Goal: Purchase product/service

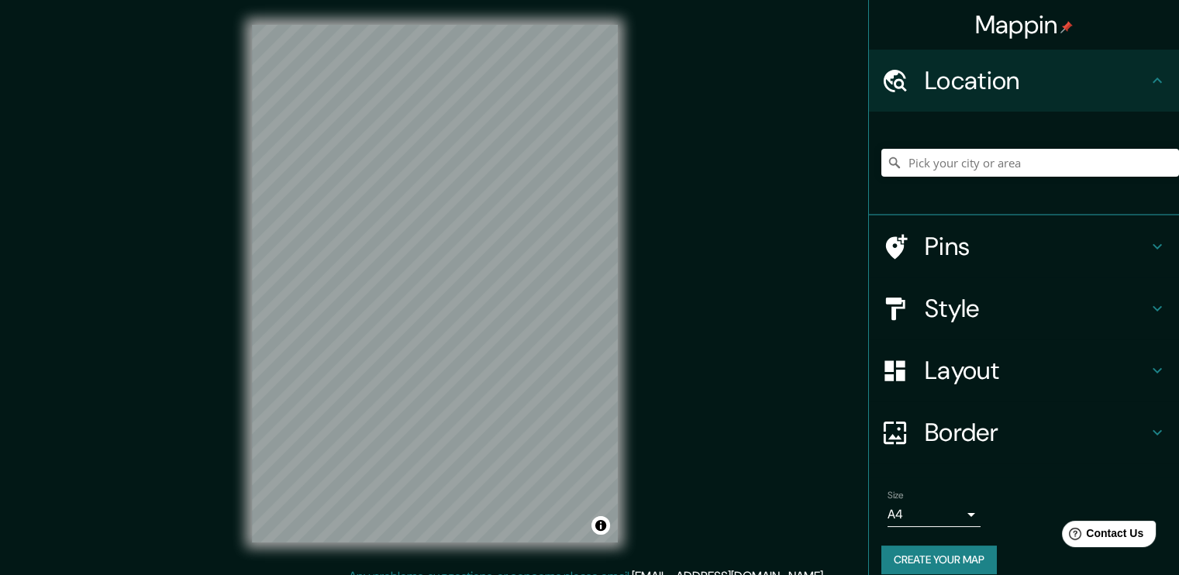
click at [936, 375] on h4 "Layout" at bounding box center [1036, 370] width 223 height 31
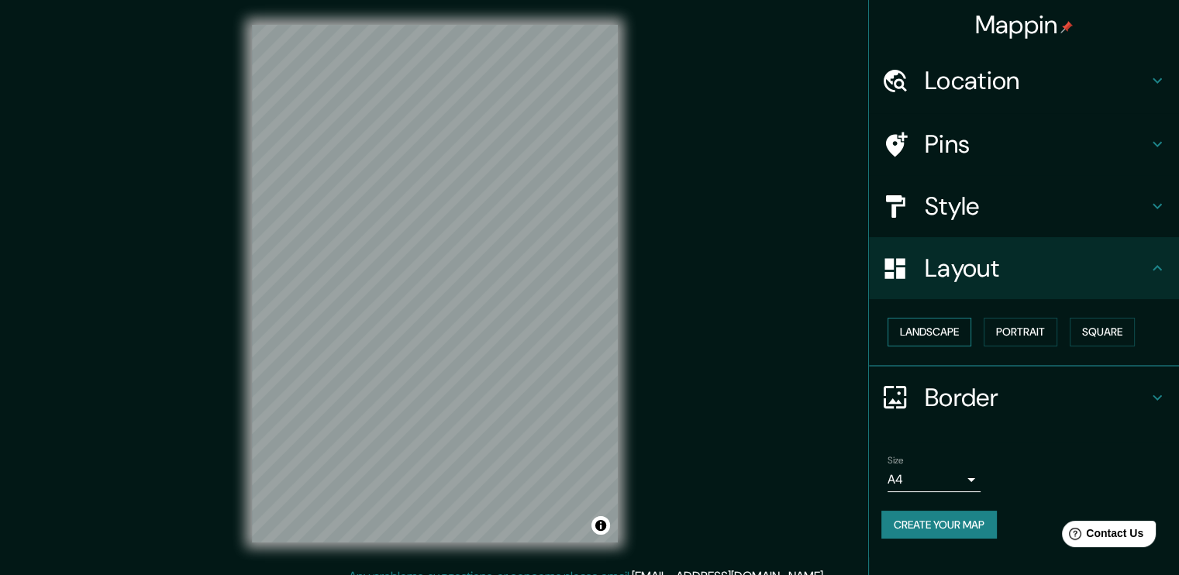
click at [961, 340] on button "Landscape" at bounding box center [930, 332] width 84 height 29
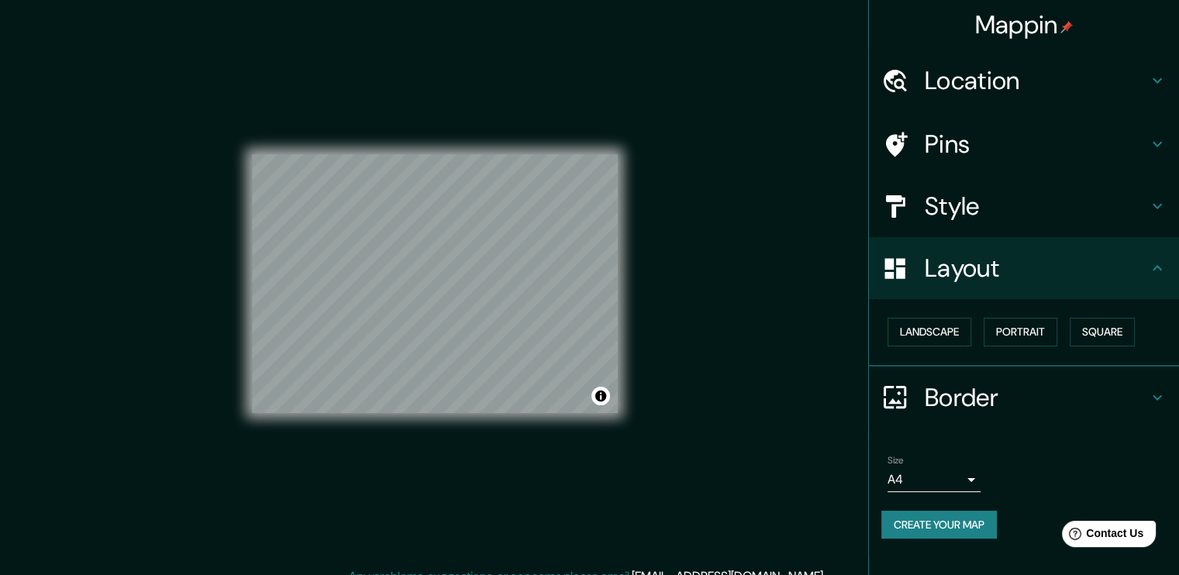
click at [974, 211] on h4 "Style" at bounding box center [1036, 206] width 223 height 31
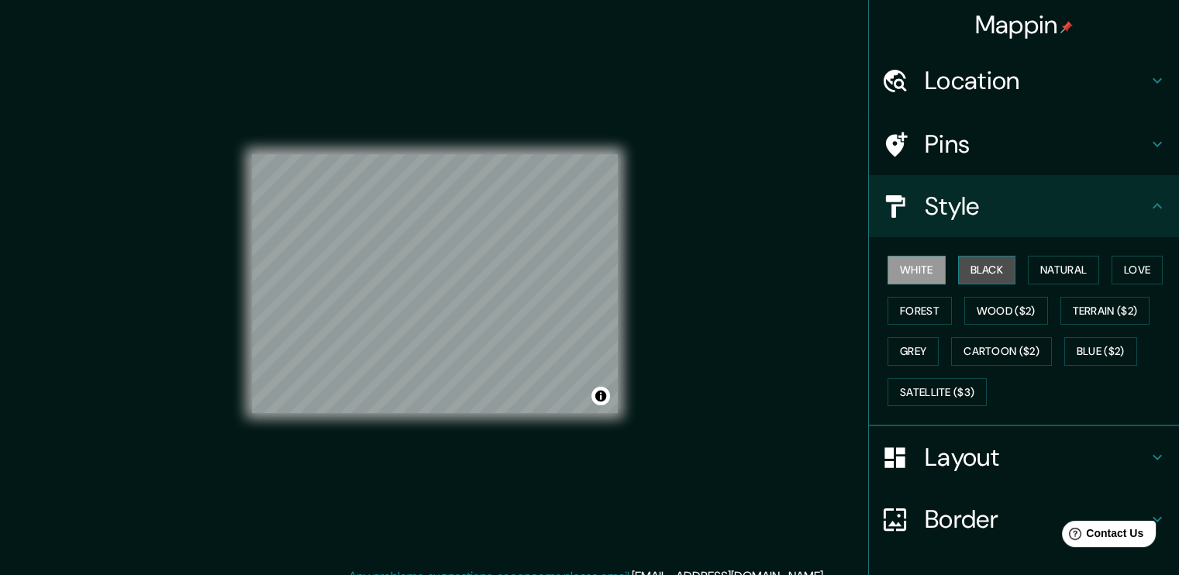
click at [971, 275] on button "Black" at bounding box center [987, 270] width 58 height 29
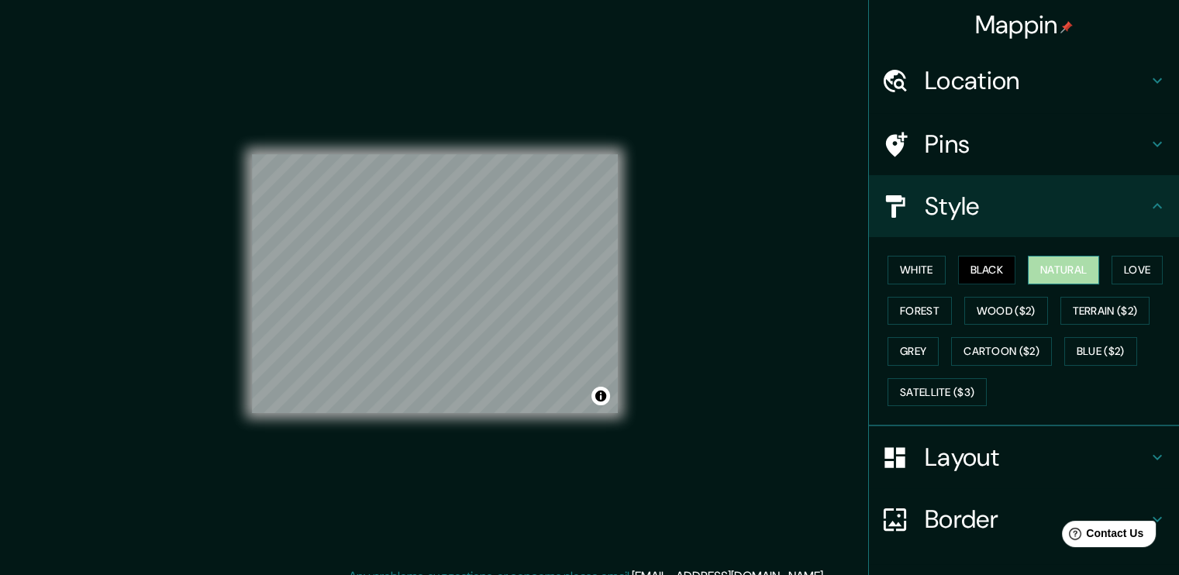
click at [1064, 267] on button "Natural" at bounding box center [1063, 270] width 71 height 29
click at [921, 306] on button "Forest" at bounding box center [920, 311] width 64 height 29
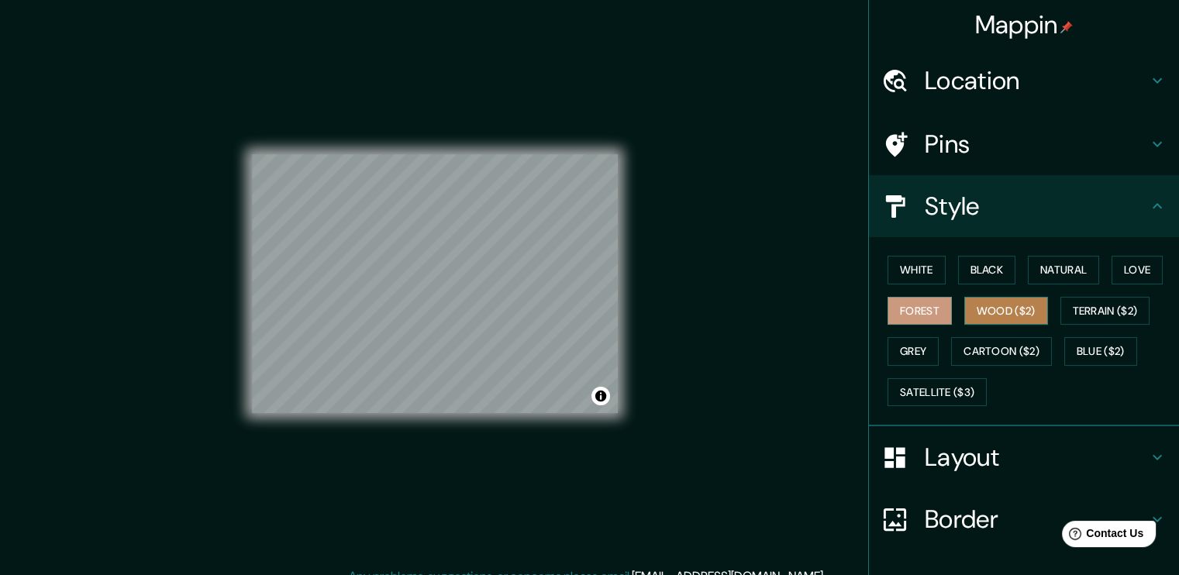
click at [1009, 316] on button "Wood ($2)" at bounding box center [1006, 311] width 84 height 29
click at [899, 344] on button "Grey" at bounding box center [913, 351] width 51 height 29
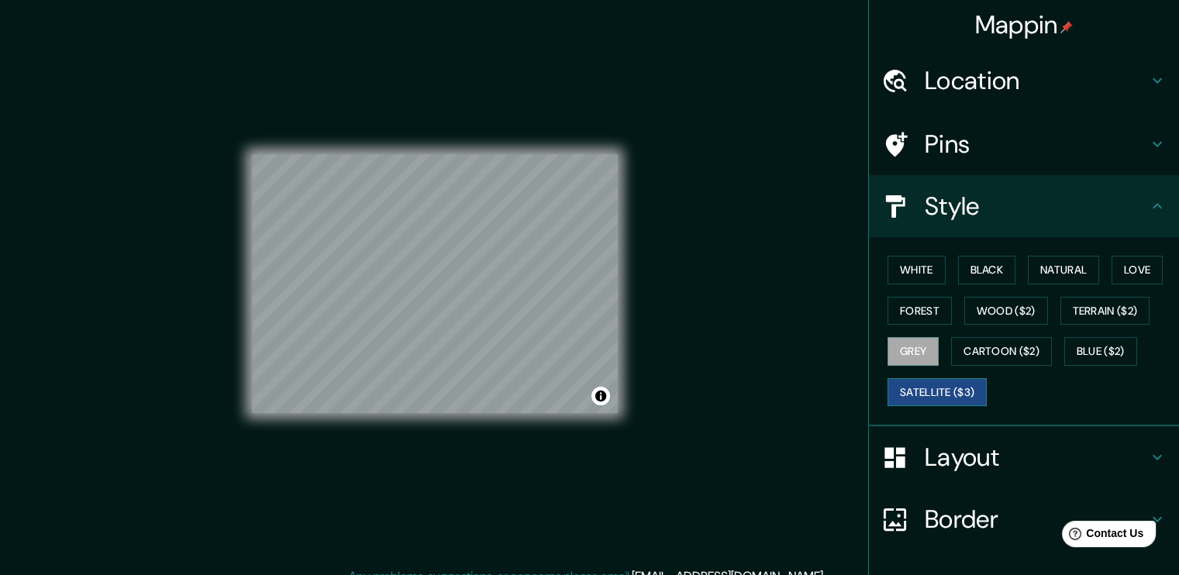
click at [920, 393] on button "Satellite ($3)" at bounding box center [937, 392] width 99 height 29
click at [1045, 266] on button "Natural" at bounding box center [1063, 270] width 71 height 29
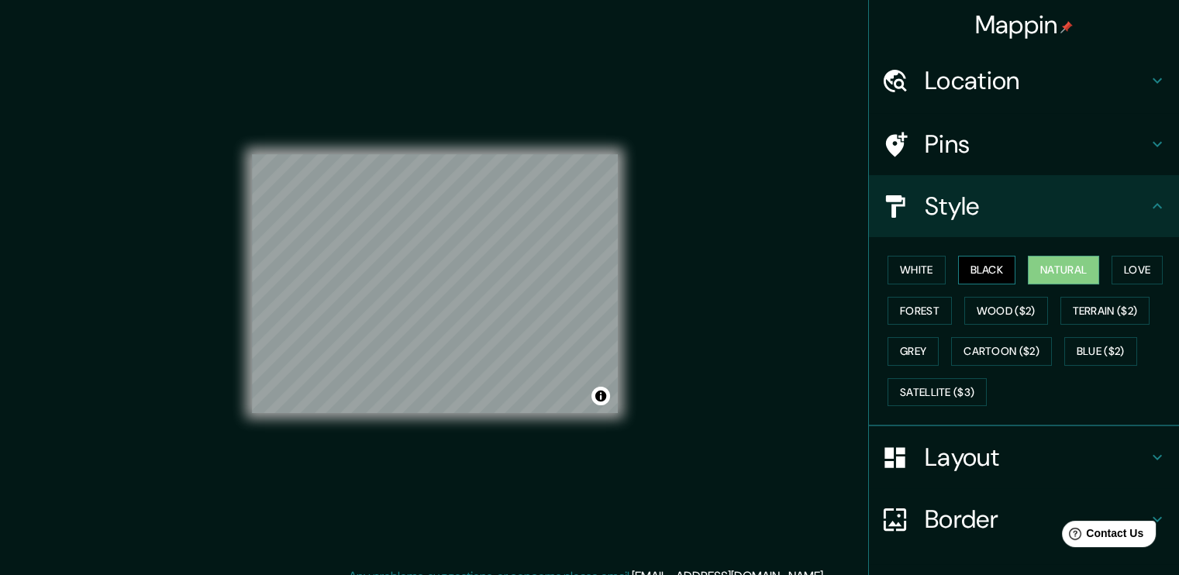
click at [982, 274] on button "Black" at bounding box center [987, 270] width 58 height 29
click at [912, 277] on button "White" at bounding box center [917, 270] width 58 height 29
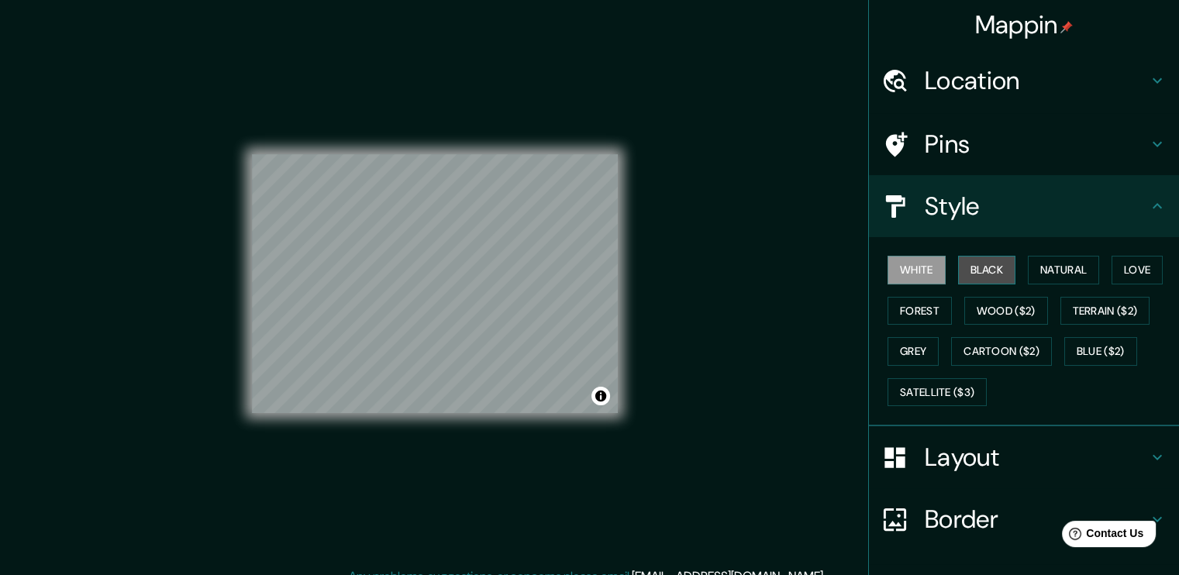
click at [964, 266] on button "Black" at bounding box center [987, 270] width 58 height 29
click at [934, 275] on div "White Black Natural Love Forest Wood ($2) Terrain ($2) Grey Cartoon ($2) Blue (…" at bounding box center [1030, 331] width 298 height 163
click at [902, 258] on button "White" at bounding box center [917, 270] width 58 height 29
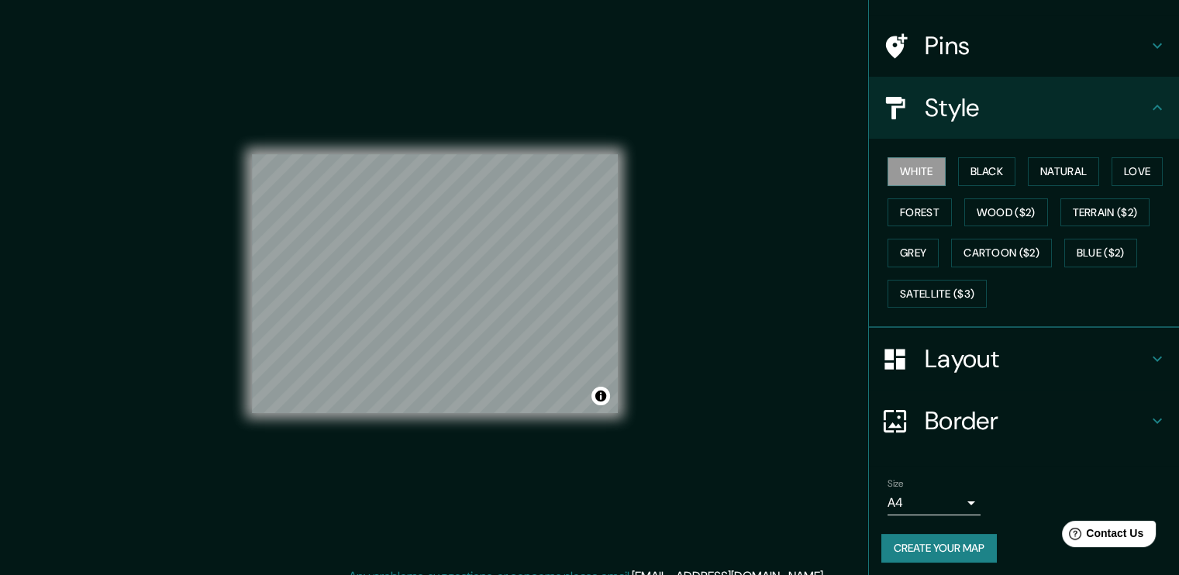
scroll to position [102, 0]
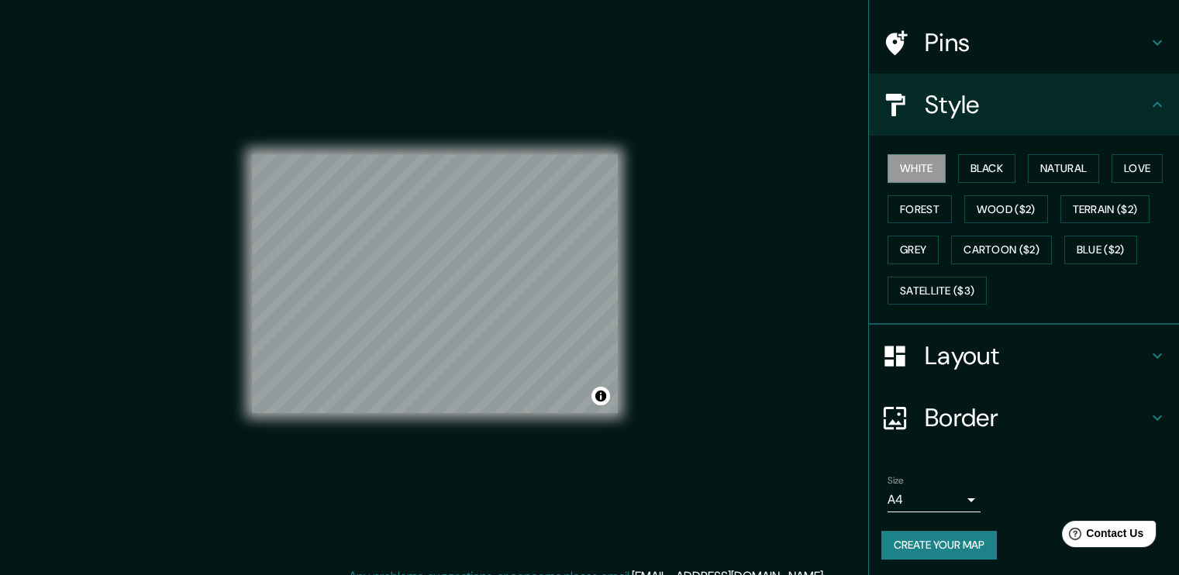
click at [937, 481] on div "Size A4 single" at bounding box center [934, 493] width 93 height 37
click at [945, 499] on body "Mappin Location Pins Style White Black Natural Love Forest Wood ($2) Terrain ($…" at bounding box center [589, 287] width 1179 height 575
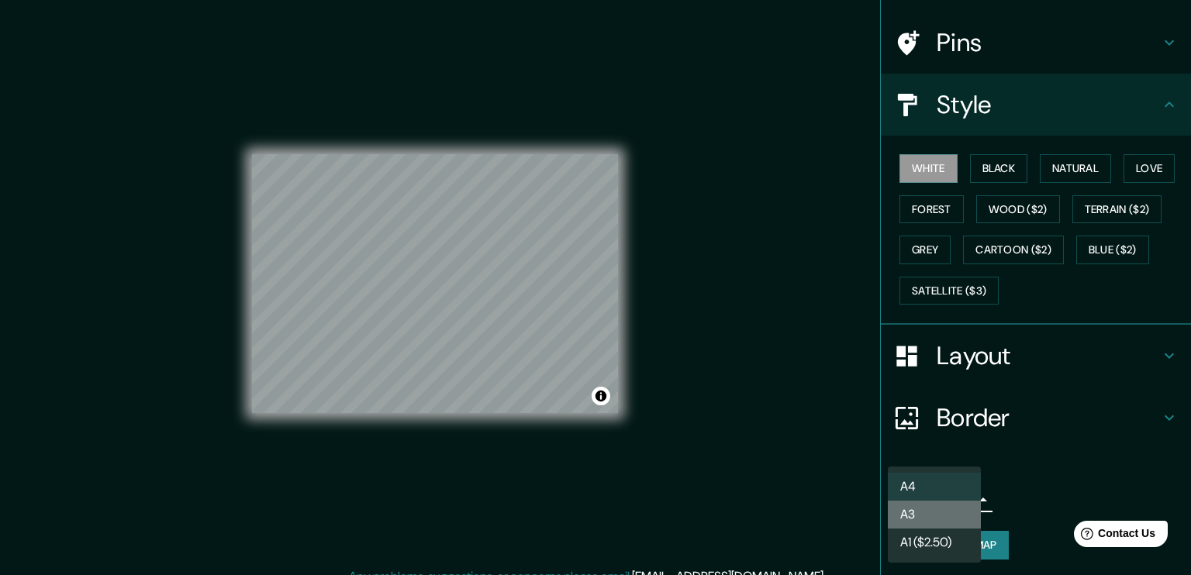
click at [928, 519] on li "A3" at bounding box center [934, 515] width 93 height 28
type input "a4"
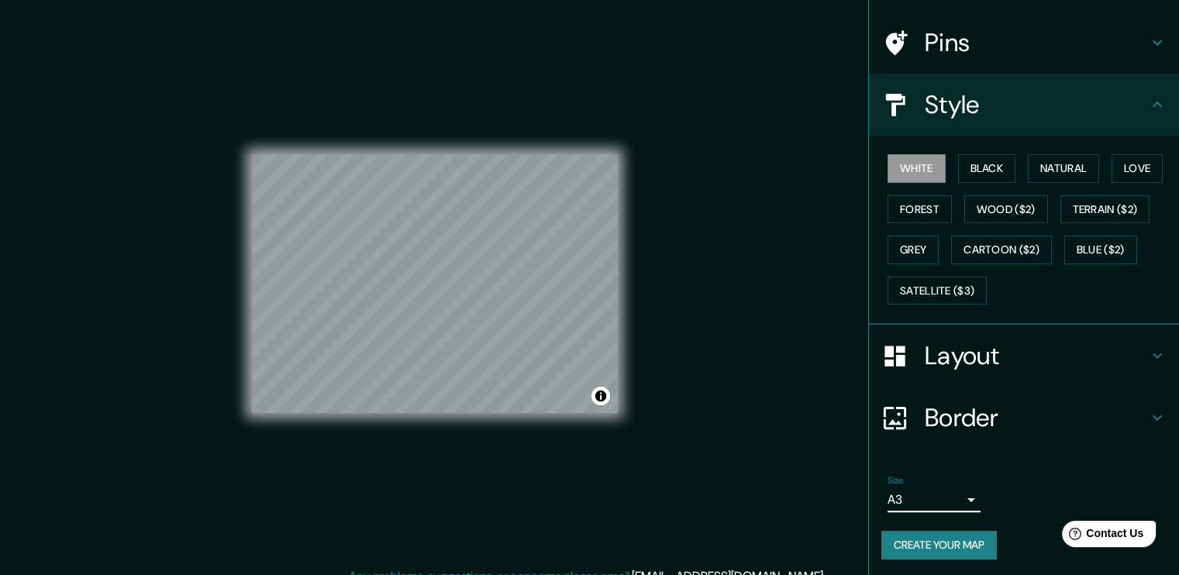
click at [940, 545] on button "Create your map" at bounding box center [939, 545] width 116 height 29
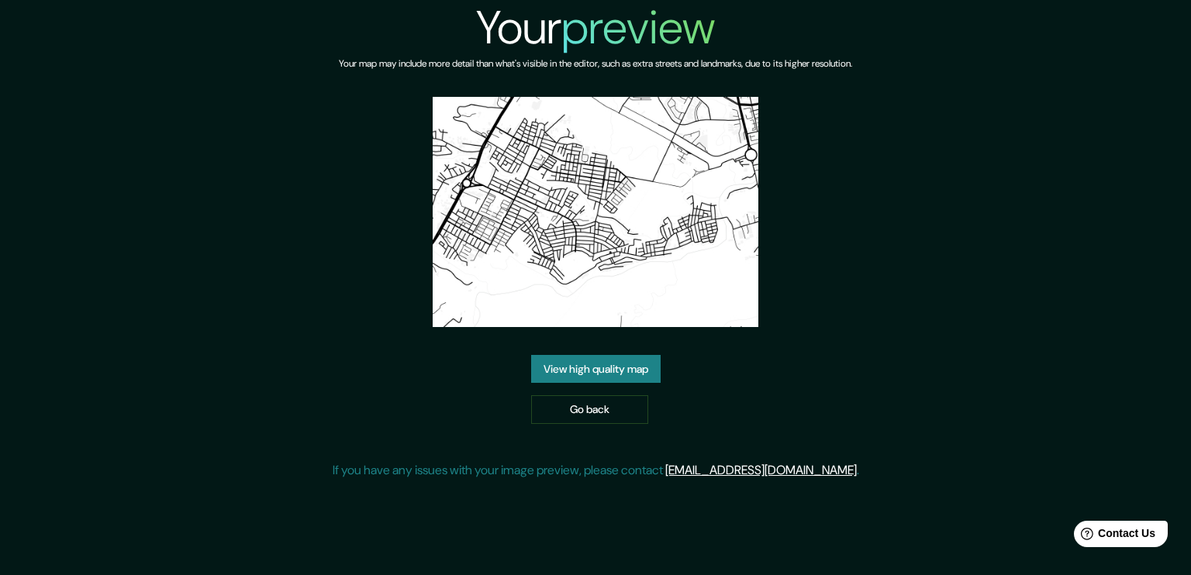
click at [595, 374] on link "View high quality map" at bounding box center [595, 369] width 129 height 29
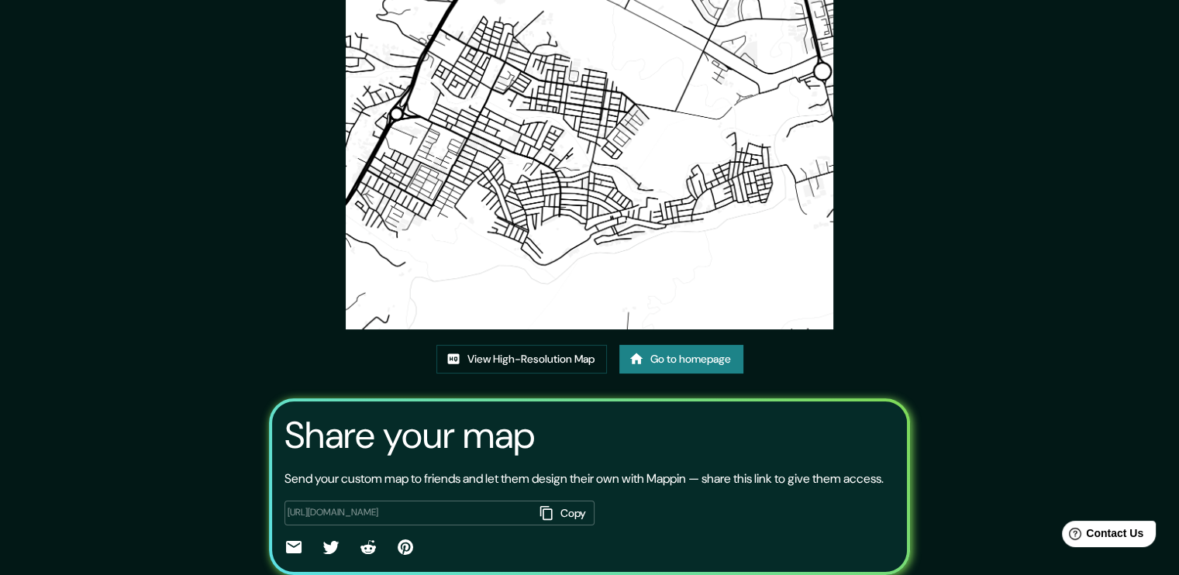
scroll to position [80, 0]
